Goal: Find specific page/section

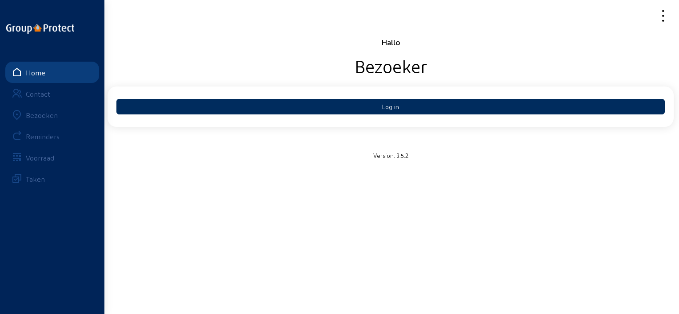
click at [287, 111] on button "Log in" at bounding box center [390, 107] width 548 height 16
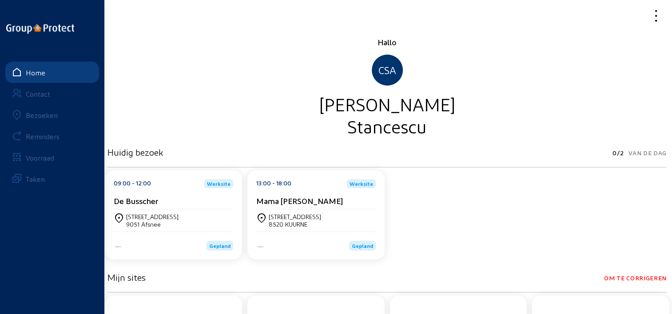
click at [34, 117] on div "Bezoeken" at bounding box center [42, 115] width 32 height 8
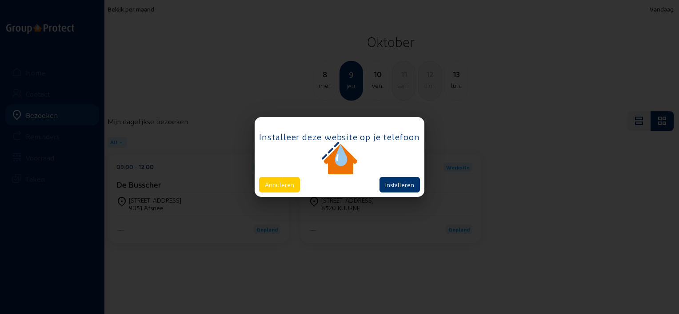
click at [149, 12] on div at bounding box center [339, 157] width 679 height 314
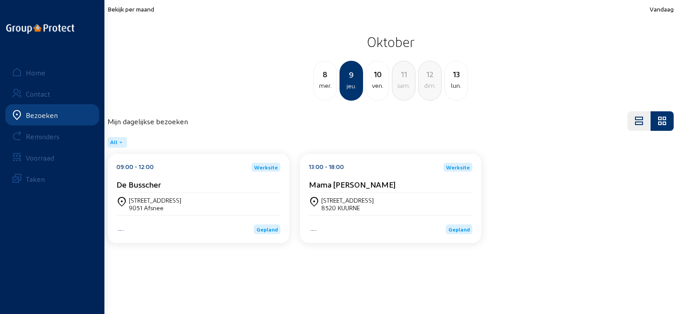
click at [146, 11] on span "Bekijk per maand" at bounding box center [130, 9] width 47 height 8
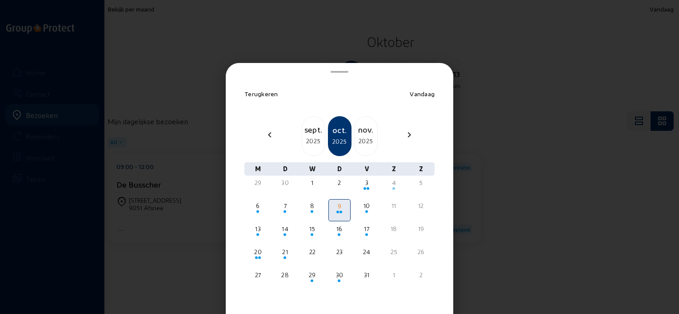
click at [129, 75] on div at bounding box center [339, 157] width 679 height 314
